Goal: Transaction & Acquisition: Purchase product/service

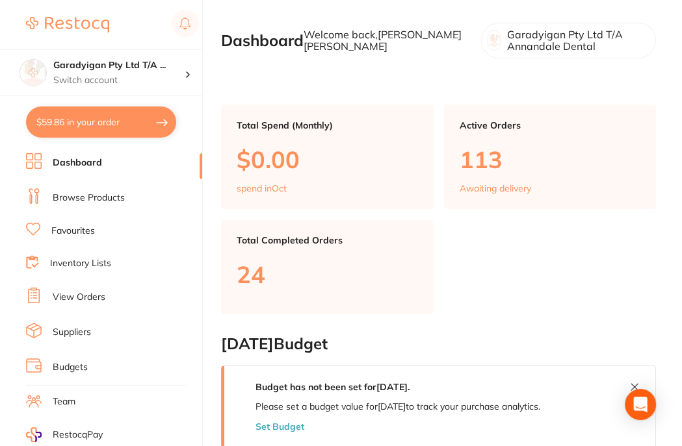
click at [111, 199] on link "Browse Products" at bounding box center [89, 198] width 72 height 13
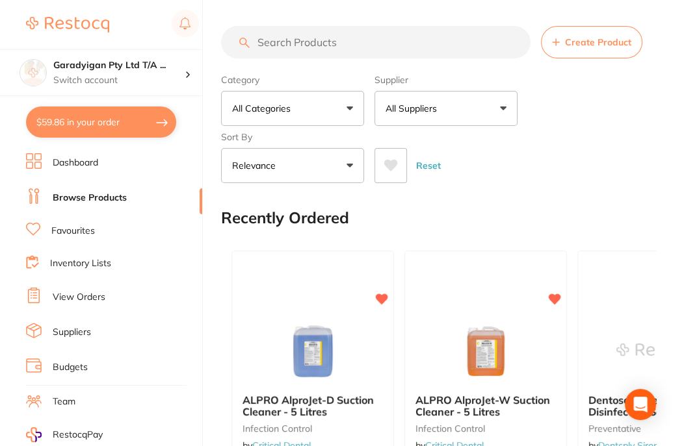
click at [303, 45] on input "search" at bounding box center [375, 42] width 309 height 32
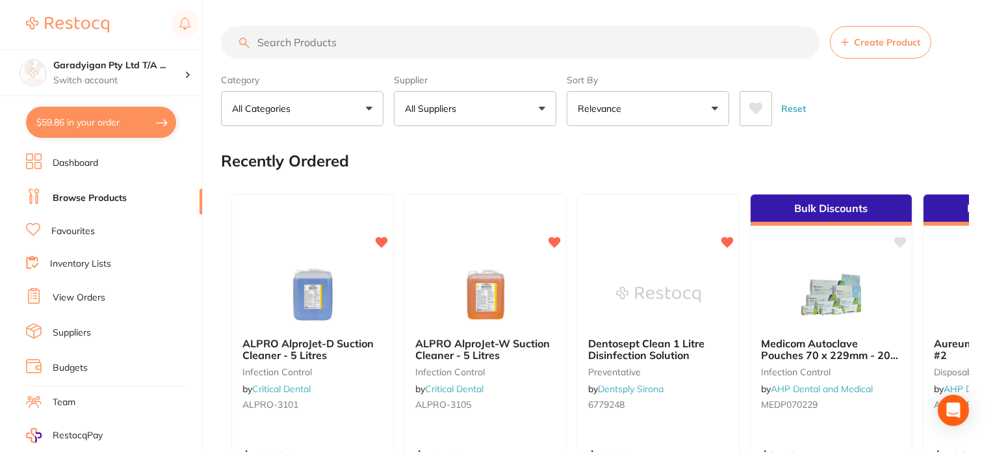
click at [600, 46] on input "search" at bounding box center [520, 42] width 599 height 32
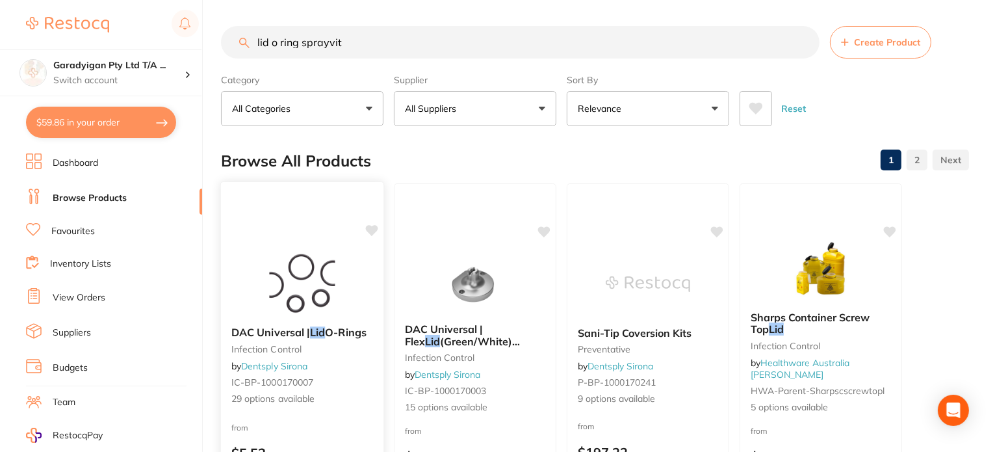
click at [285, 321] on div "DAC Universal | Lid O-Rings infection control by Dentsply Sirona IC-BP-10001700…" at bounding box center [302, 366] width 162 height 100
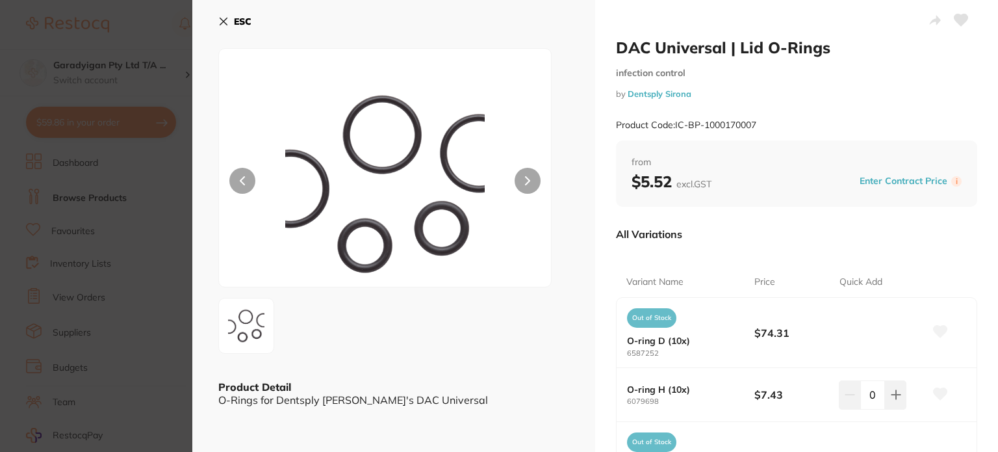
click at [525, 183] on icon at bounding box center [527, 180] width 5 height 9
click at [228, 23] on icon at bounding box center [223, 21] width 10 height 10
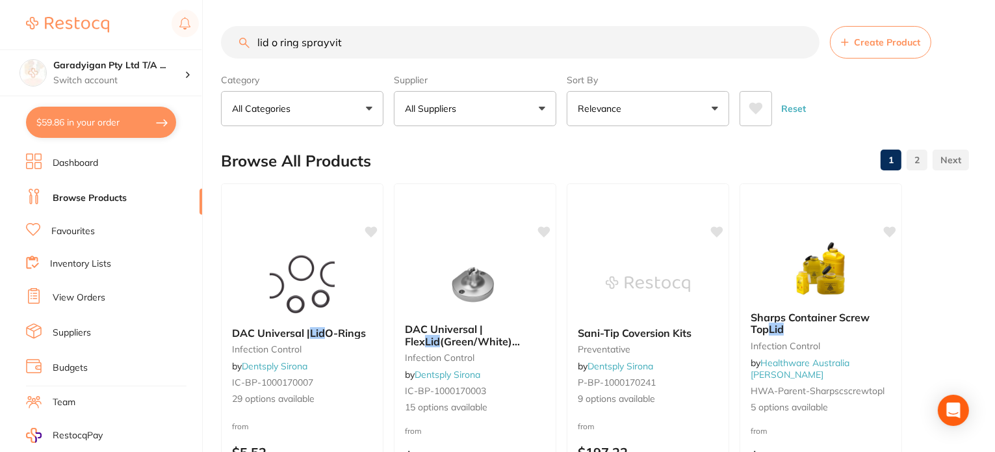
drag, startPoint x: 382, startPoint y: 47, endPoint x: 255, endPoint y: 34, distance: 128.0
click at [255, 34] on input "lid o ring sprayvit" at bounding box center [520, 42] width 599 height 32
click at [255, 35] on input "lid o ring sprayvit" at bounding box center [520, 42] width 599 height 32
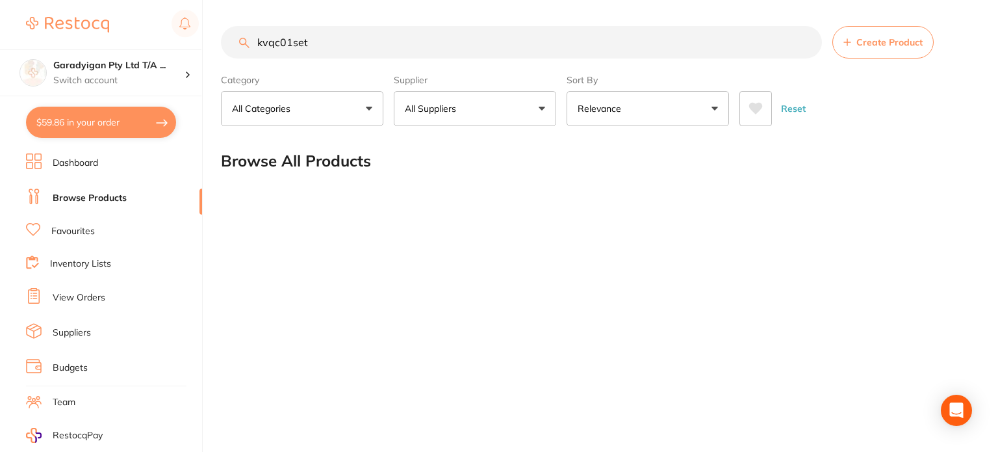
type input "kvqc01set"
drag, startPoint x: 292, startPoint y: 32, endPoint x: 182, endPoint y: 34, distance: 110.5
click at [182, 33] on div "$59.86 Garadyigan Pty Ltd T/A ... Switch account Garadyigan Pty Ltd T/A Annanda…" at bounding box center [499, 226] width 998 height 452
